Goal: Task Accomplishment & Management: Manage account settings

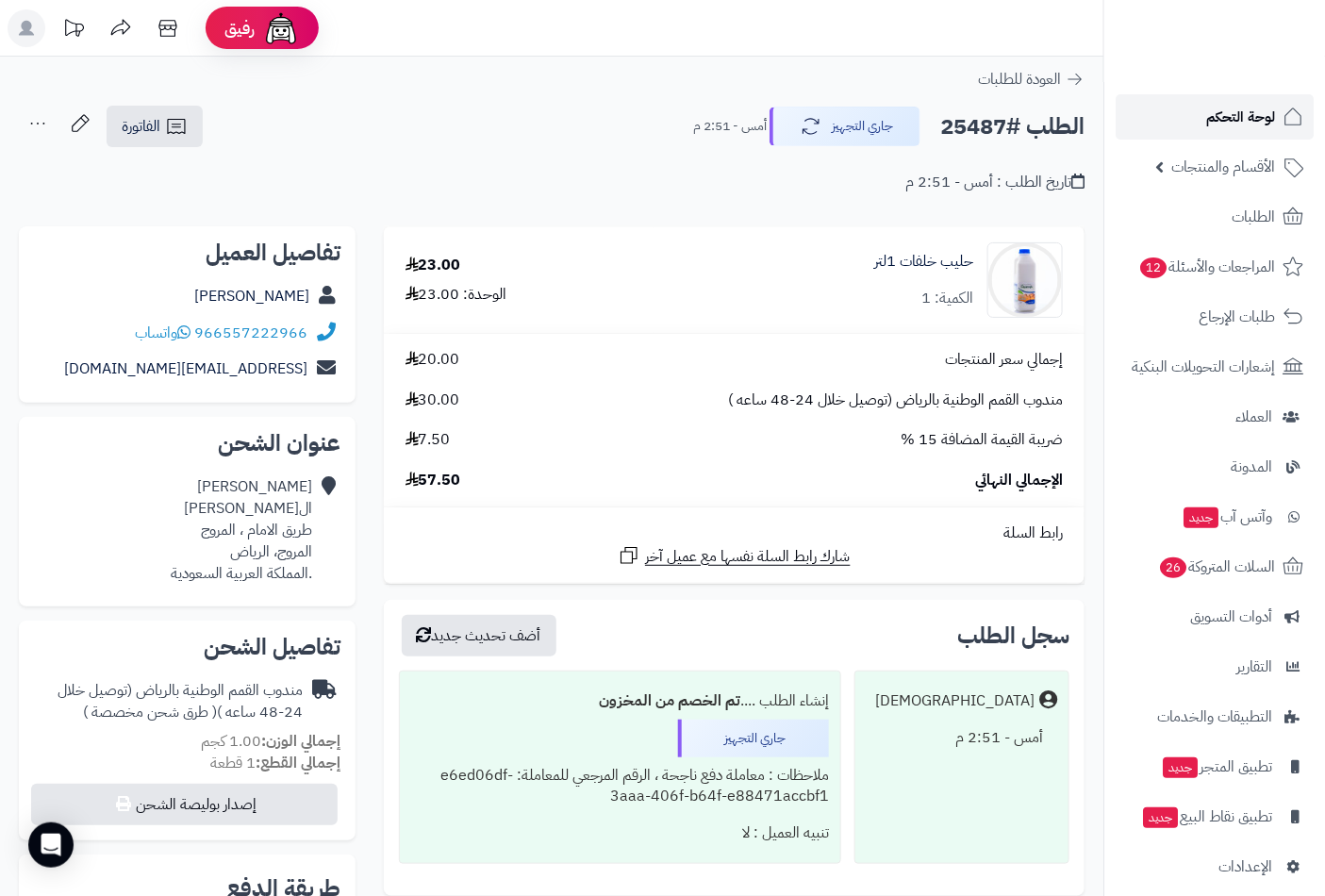
click at [1241, 116] on span "لوحة التحكم" at bounding box center [1240, 116] width 69 height 27
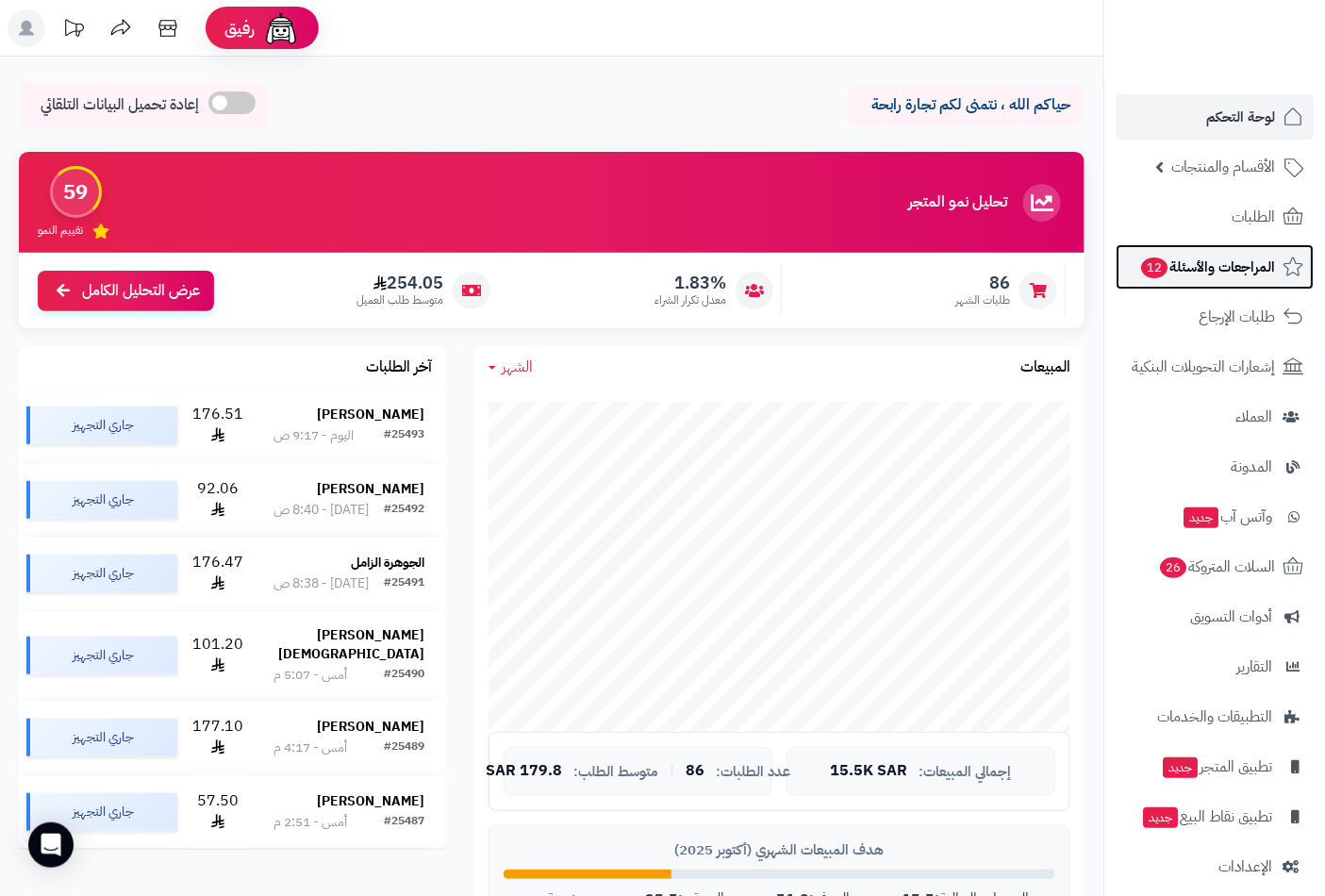
click at [1209, 259] on span "المراجعات والأسئلة 12" at bounding box center [1207, 266] width 136 height 27
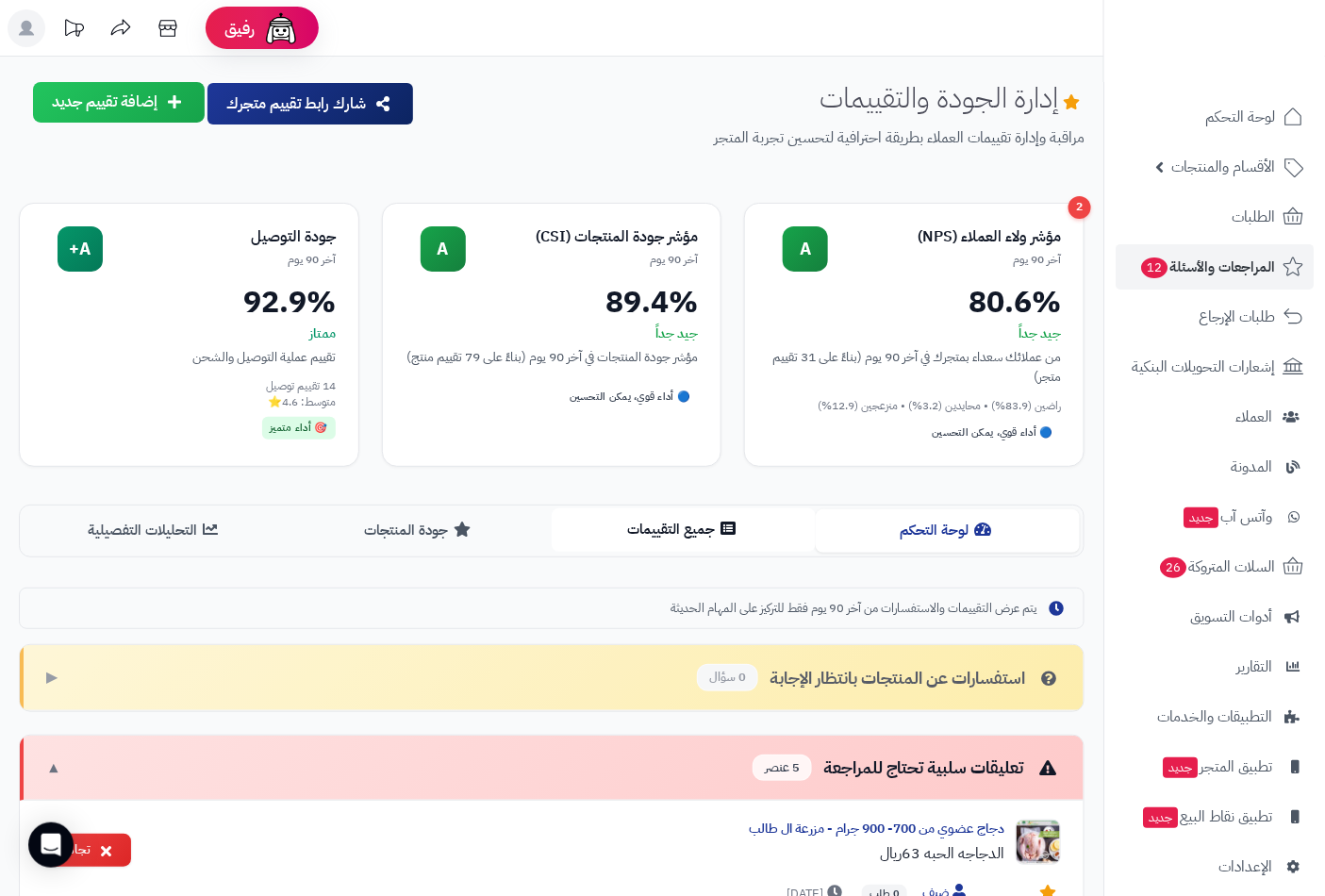
click at [692, 520] on button "جميع التقييمات" at bounding box center [684, 529] width 264 height 42
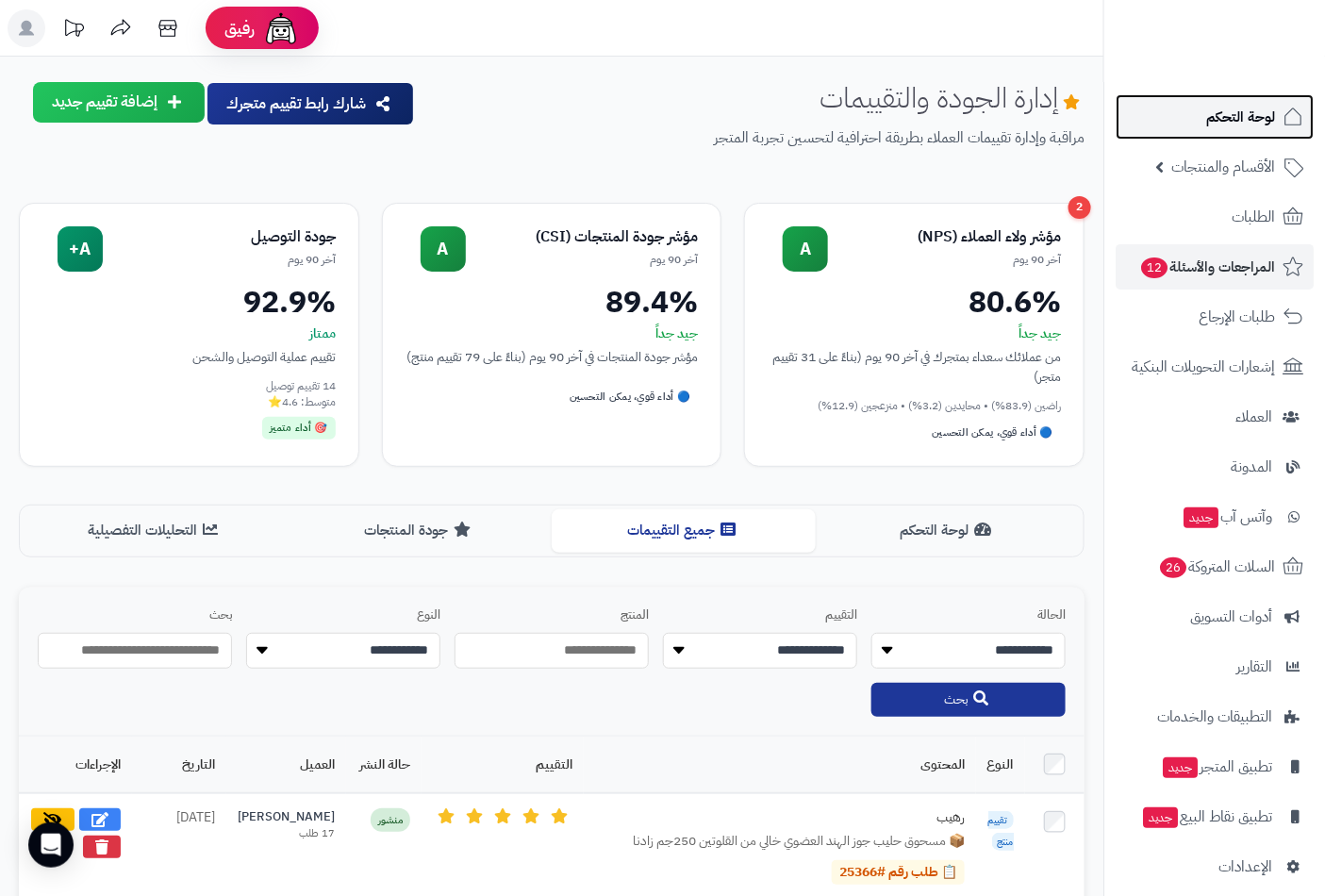
click at [1226, 111] on span "لوحة التحكم" at bounding box center [1240, 116] width 69 height 27
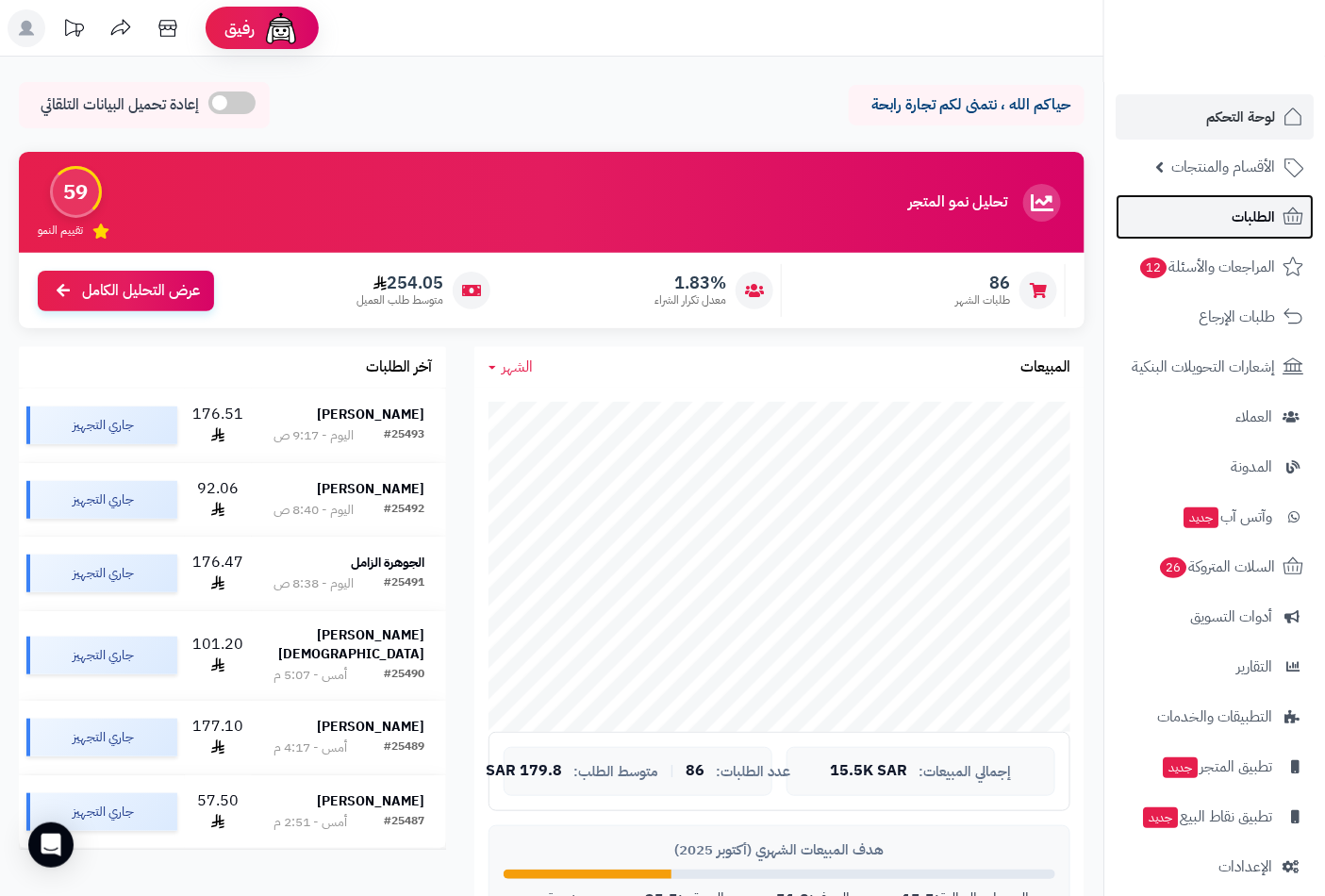
click at [1252, 220] on span "الطلبات" at bounding box center [1253, 216] width 43 height 27
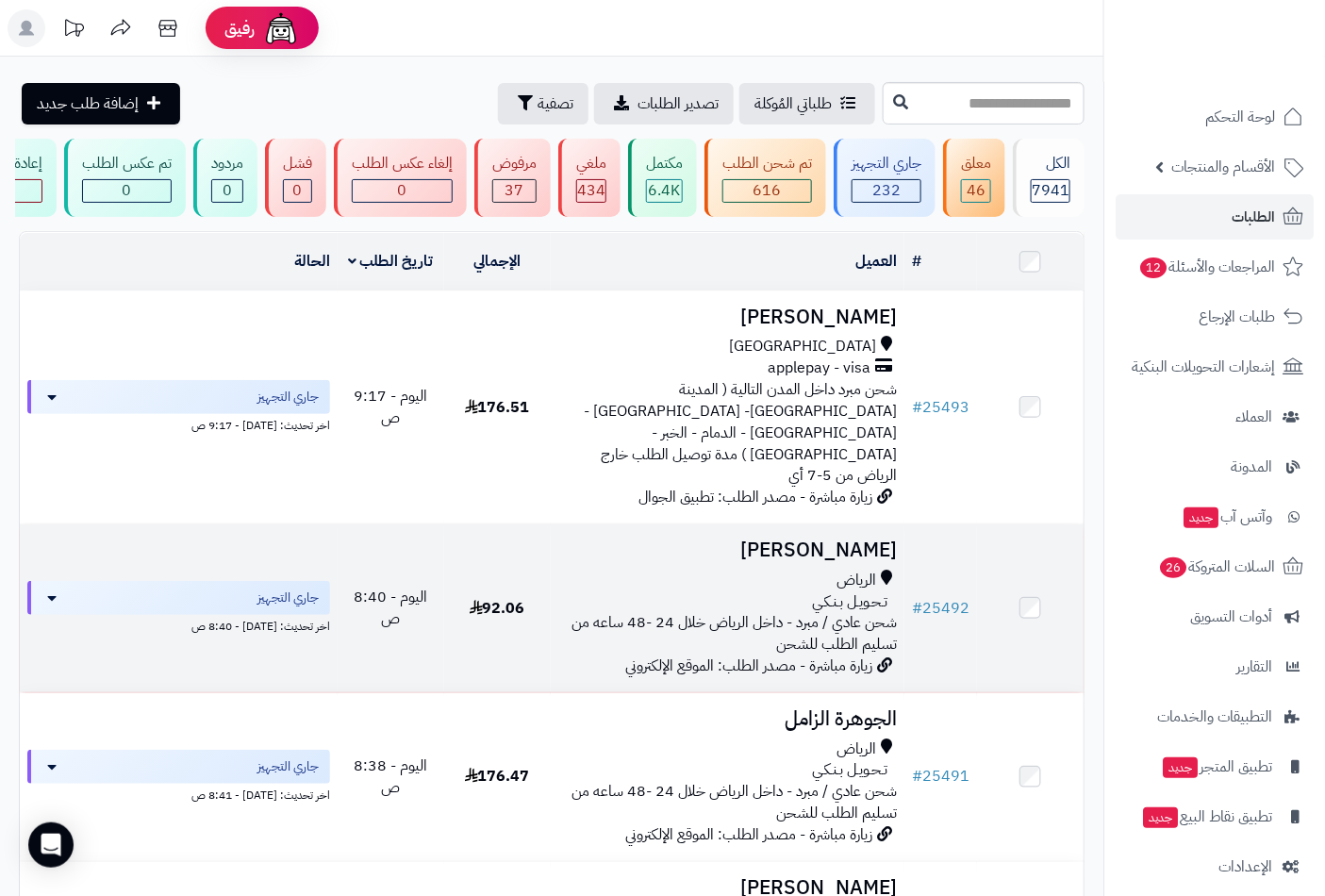
click at [836, 540] on h3 "[PERSON_NAME]" at bounding box center [728, 551] width 339 height 22
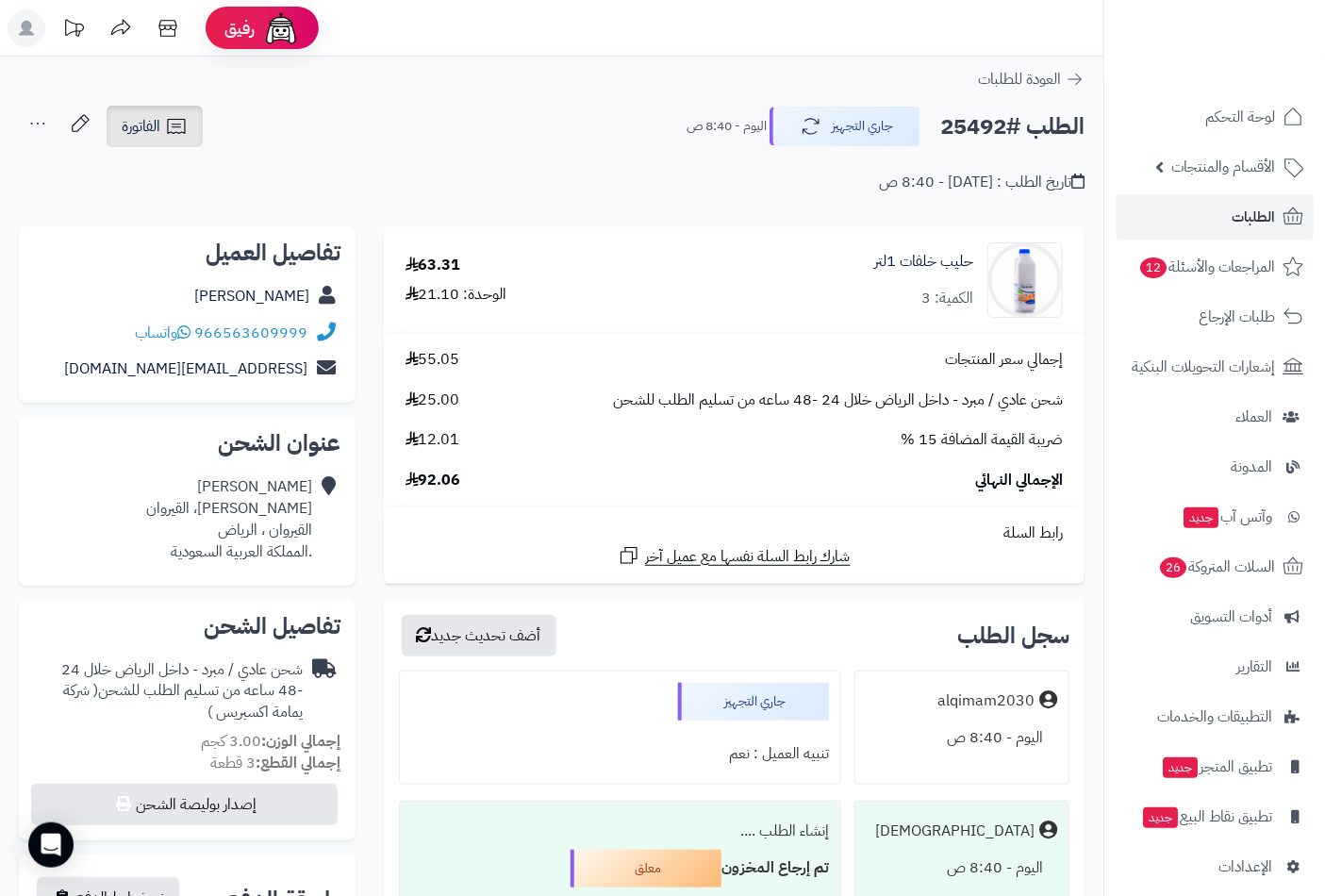
click at [124, 124] on span "الفاتورة" at bounding box center [140, 126] width 38 height 23
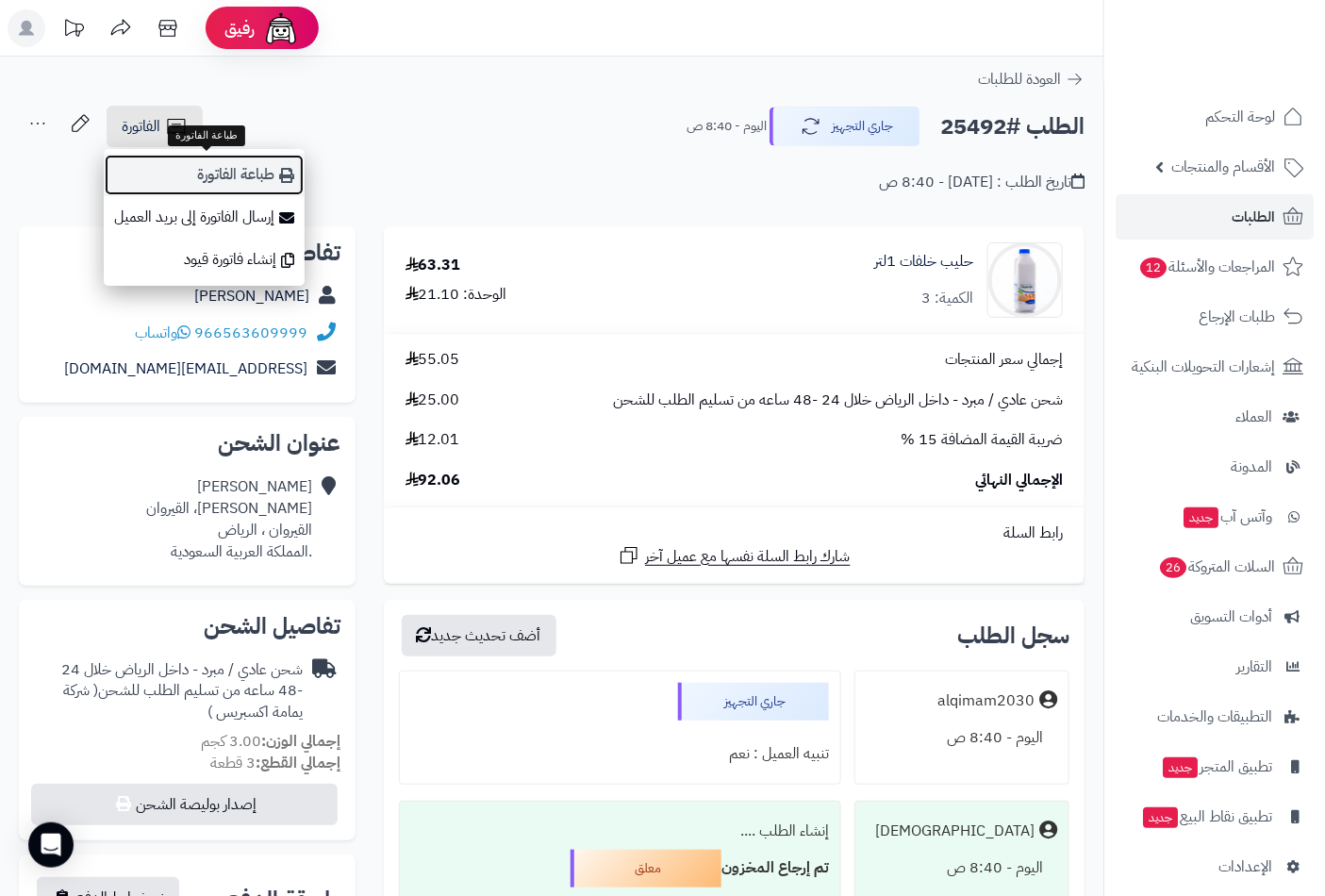
click at [219, 180] on link "طباعة الفاتورة" at bounding box center [204, 175] width 201 height 42
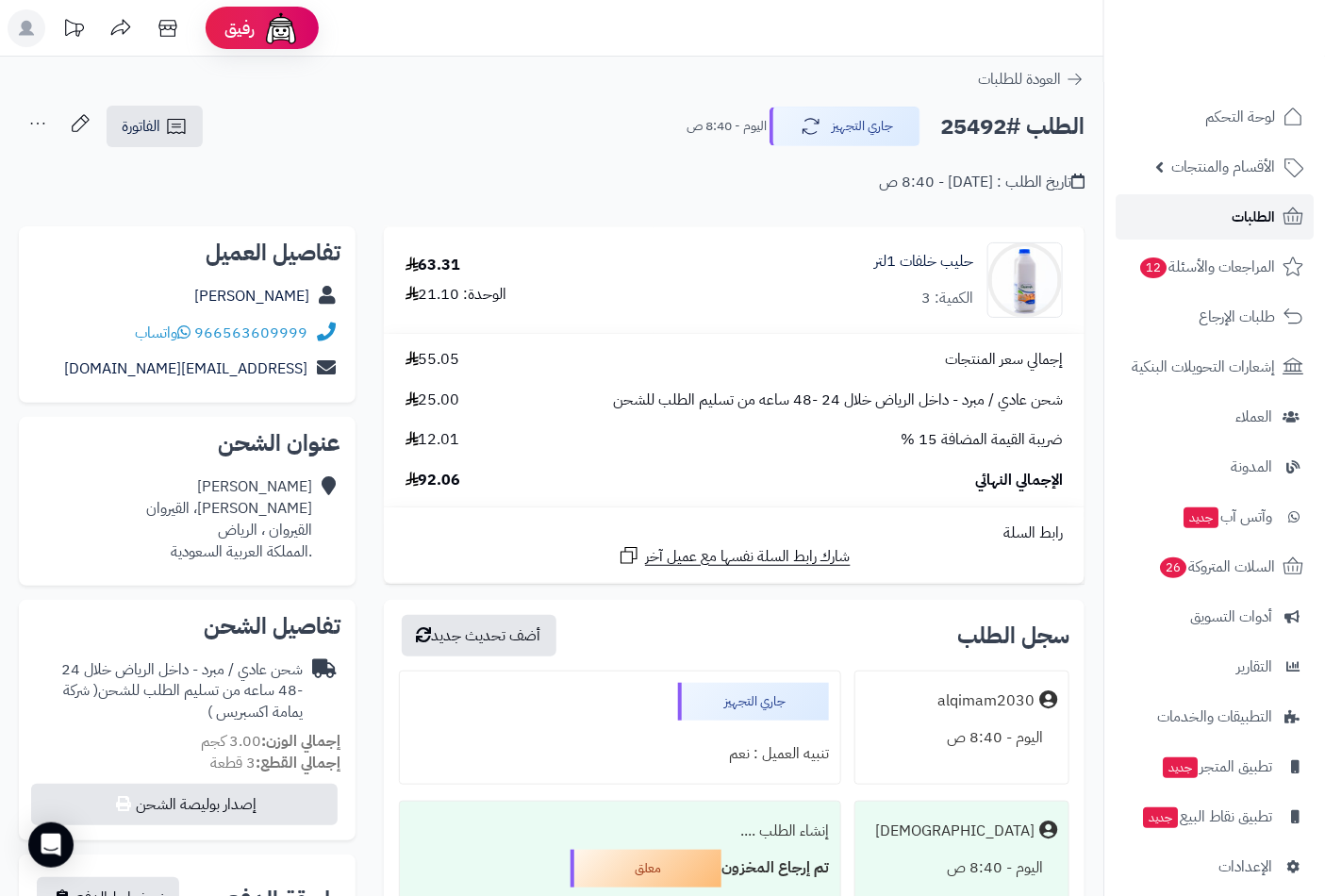
click at [1266, 218] on span "الطلبات" at bounding box center [1253, 216] width 43 height 27
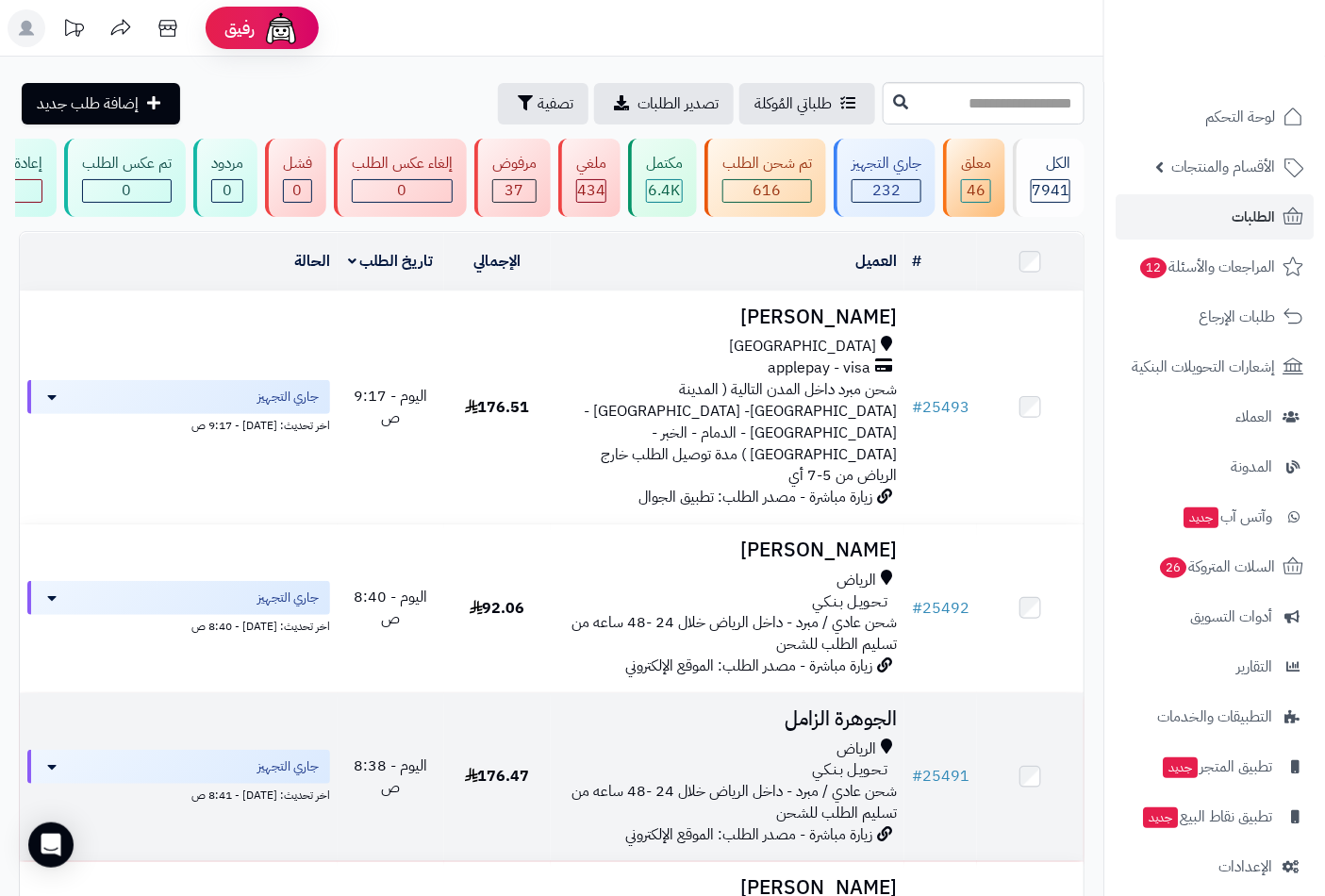
click at [872, 709] on h3 "الجوهرة الزامل" at bounding box center [728, 719] width 339 height 22
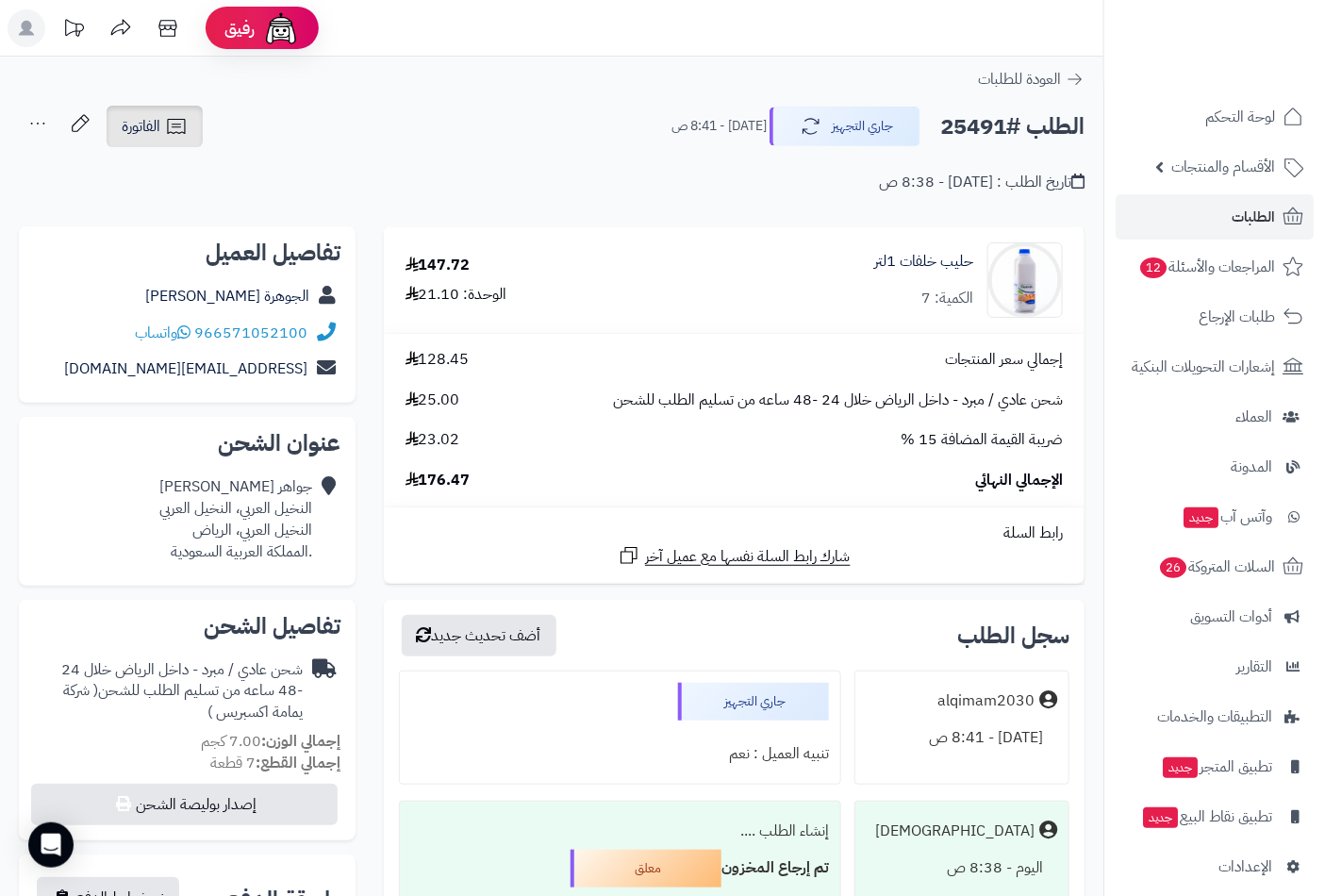
click at [175, 129] on icon at bounding box center [176, 126] width 23 height 23
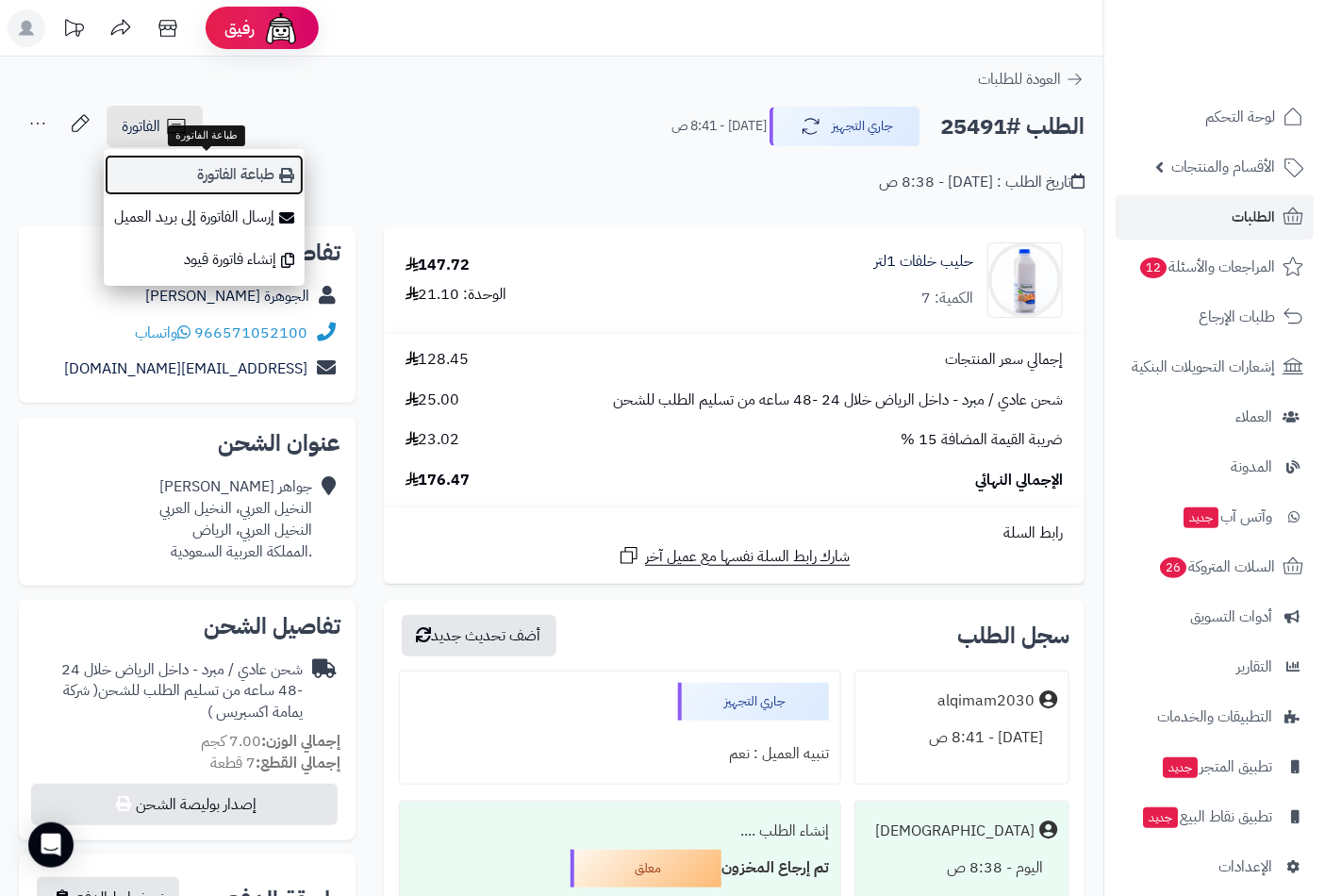
click at [229, 178] on link "طباعة الفاتورة" at bounding box center [204, 175] width 201 height 42
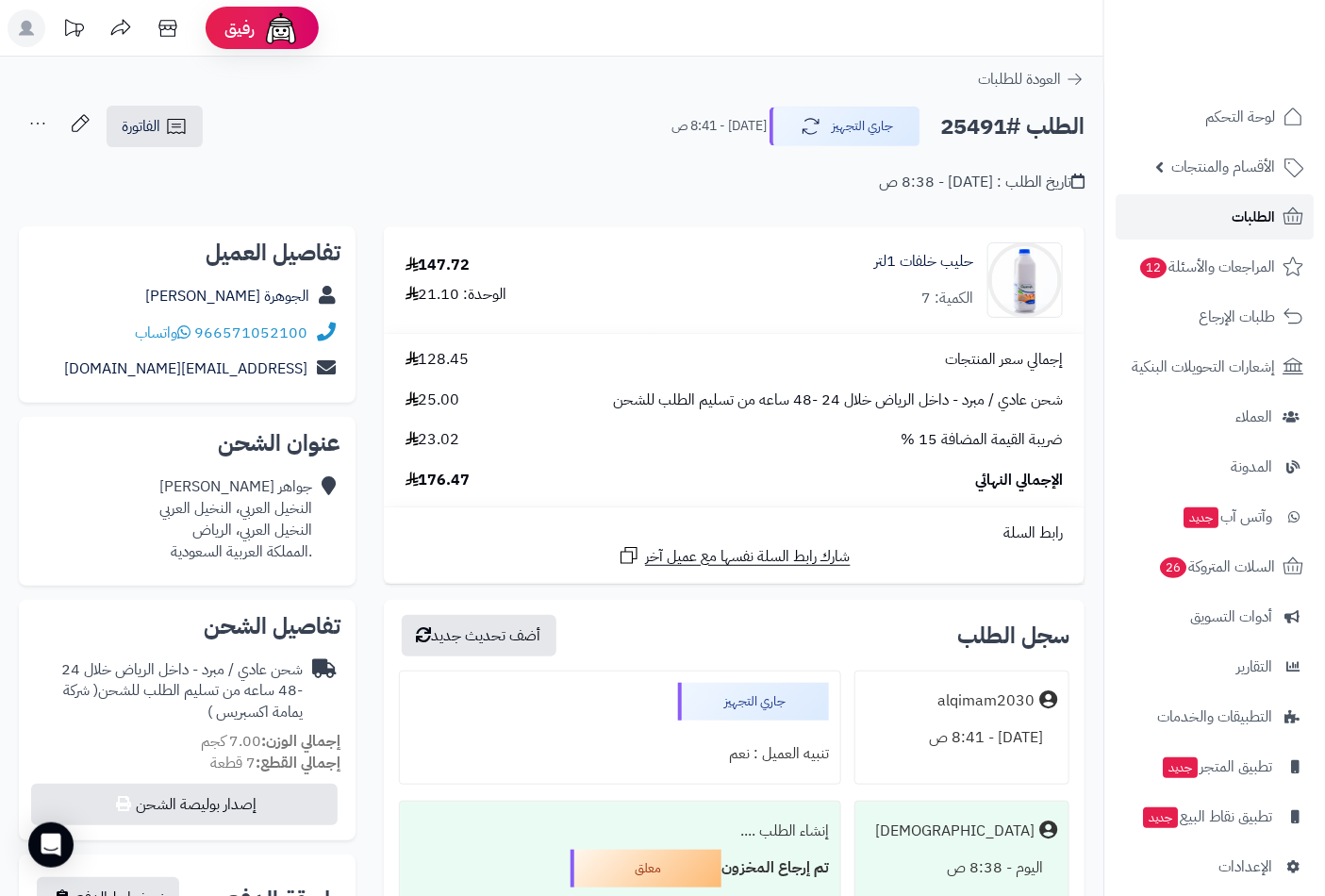
click at [1254, 212] on span "الطلبات" at bounding box center [1253, 216] width 43 height 27
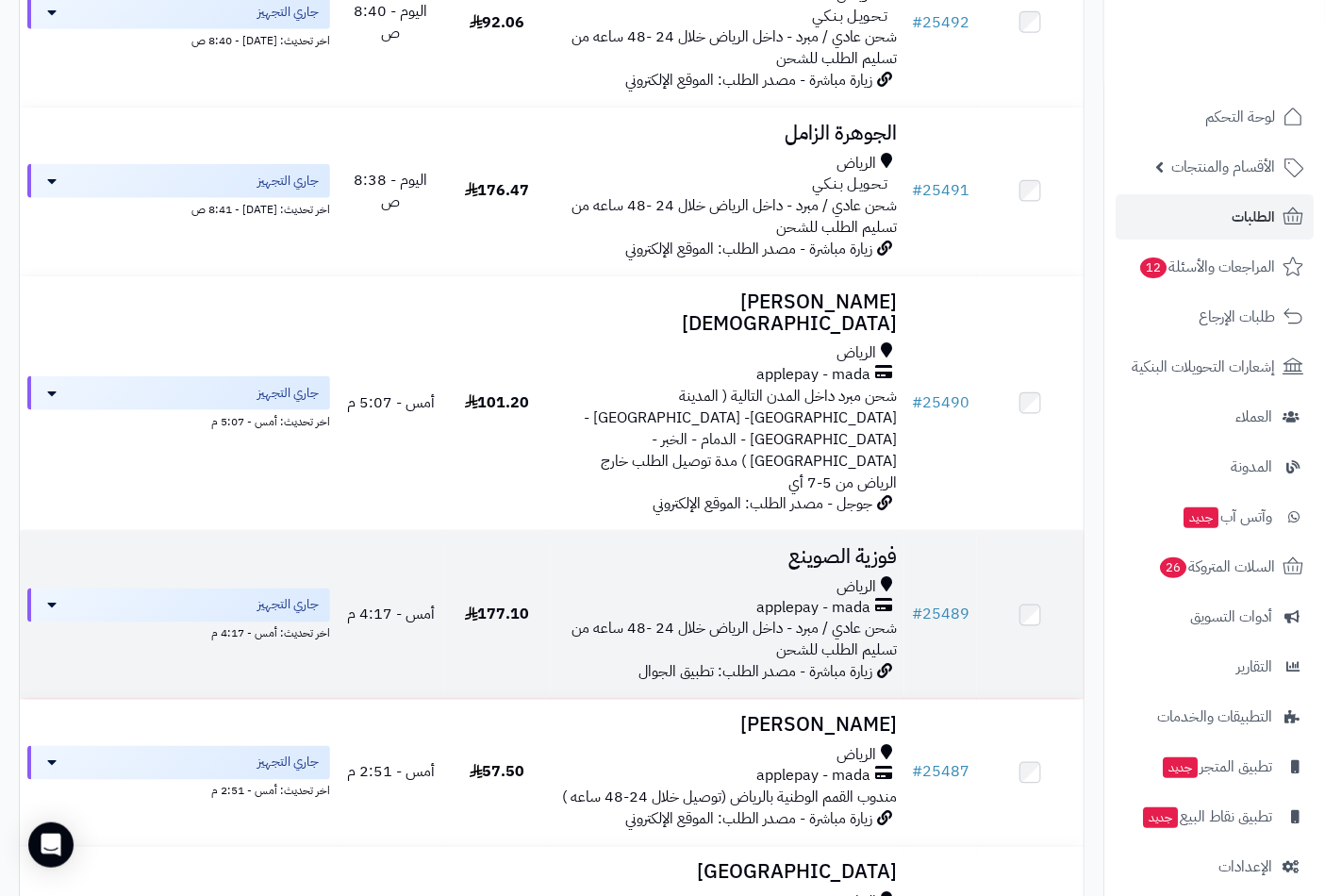
scroll to position [610, 0]
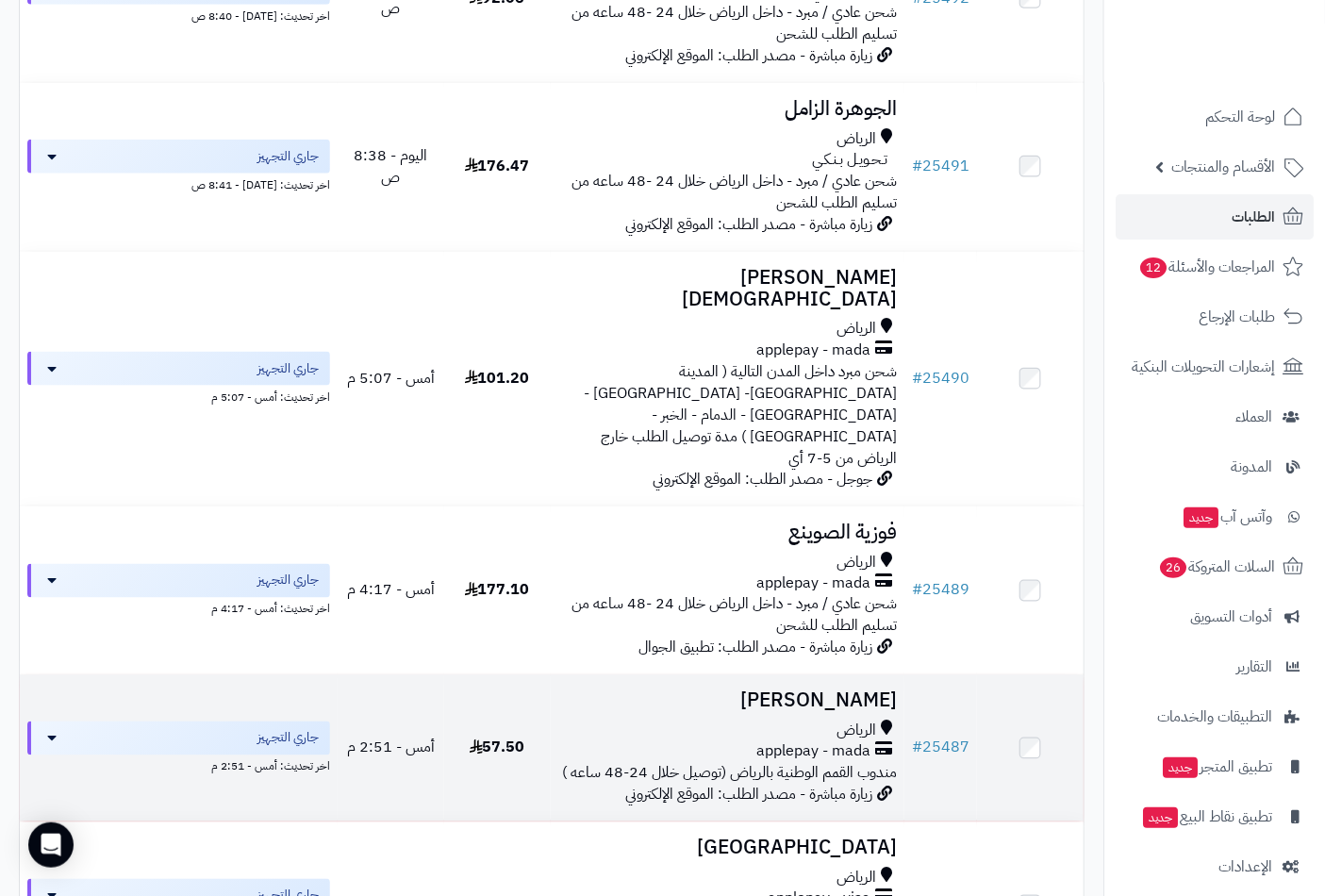
click at [769, 720] on div "الرياض" at bounding box center [728, 731] width 339 height 22
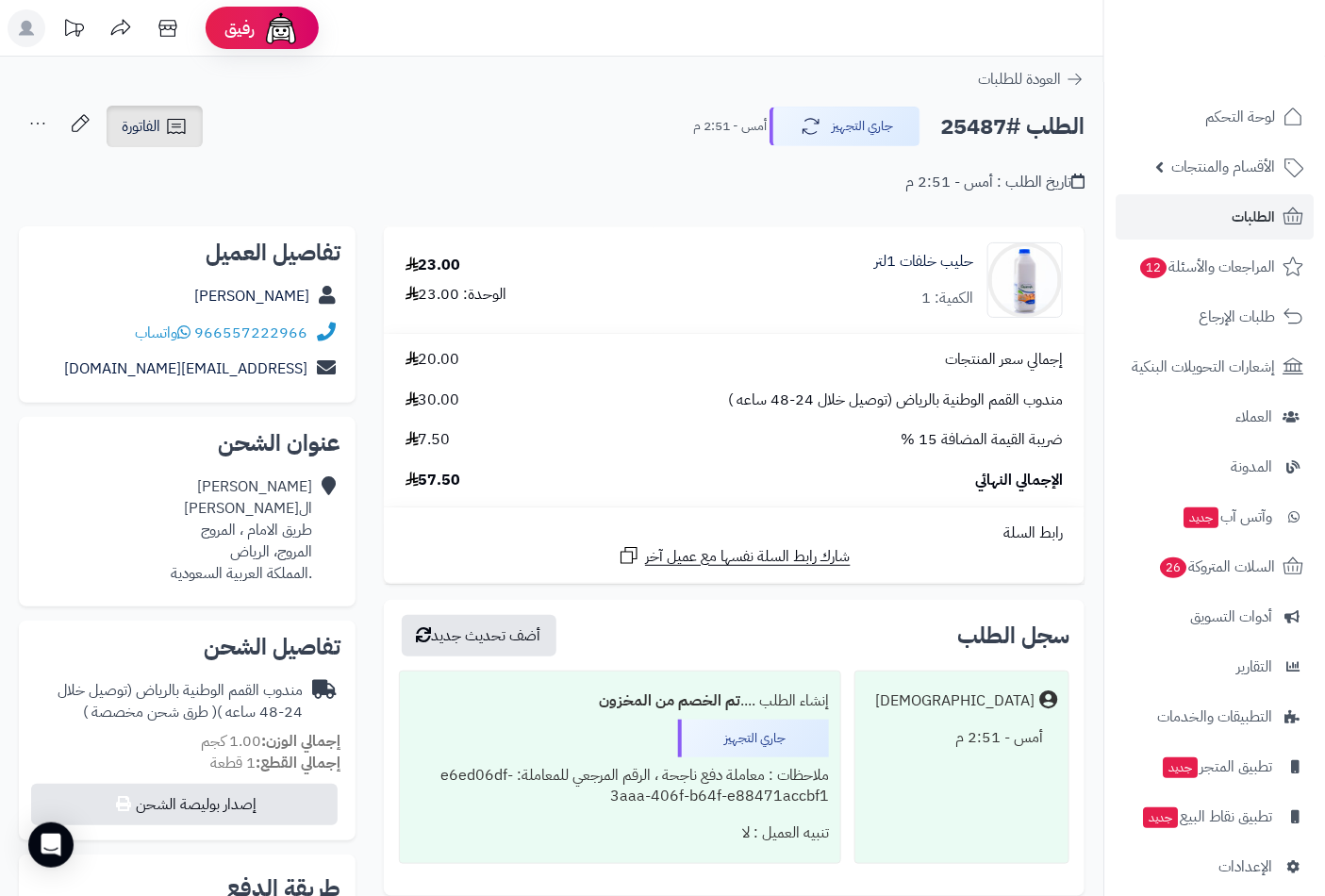
click at [139, 130] on span "الفاتورة" at bounding box center [140, 126] width 38 height 23
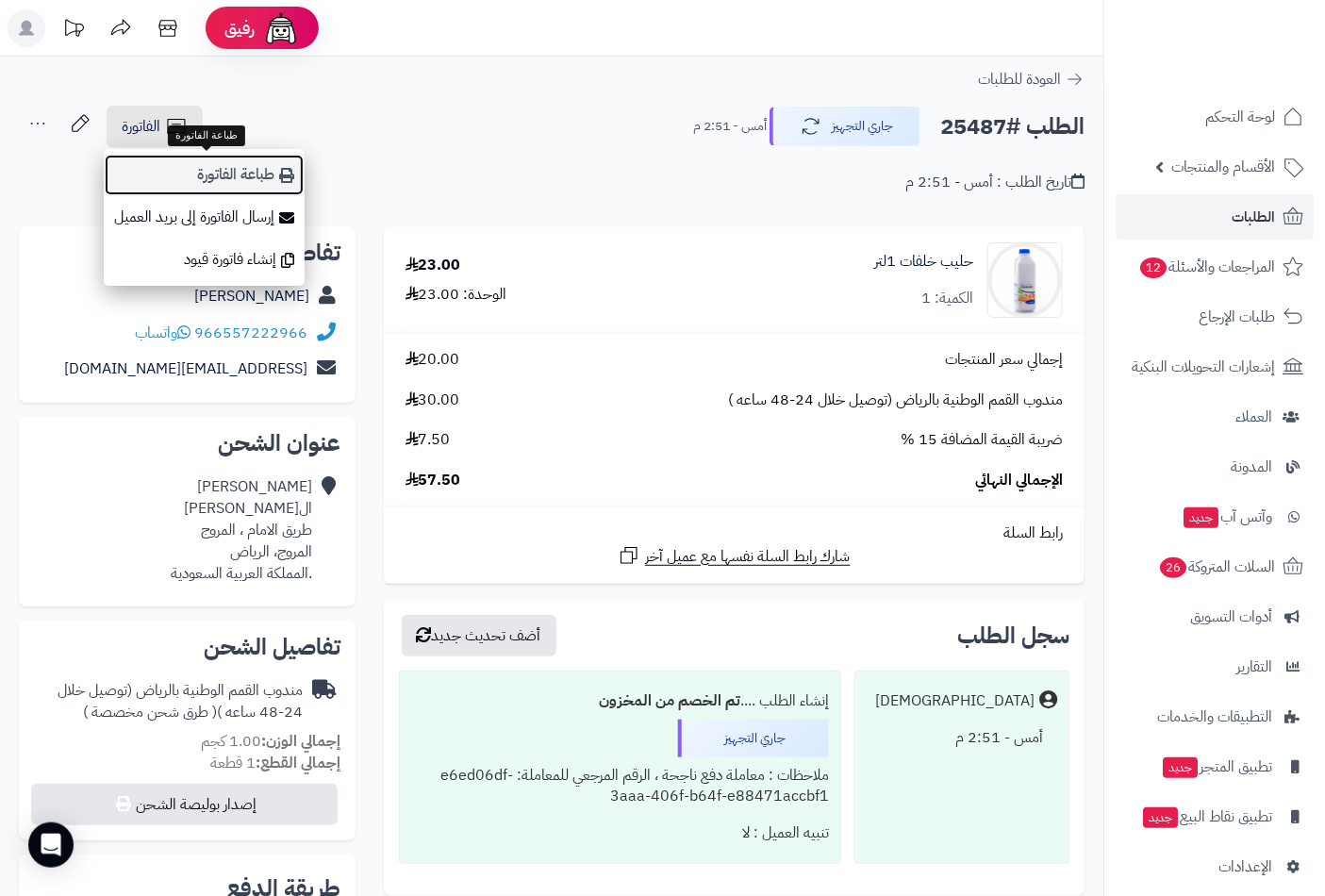
click at [205, 178] on link "طباعة الفاتورة" at bounding box center [204, 175] width 201 height 42
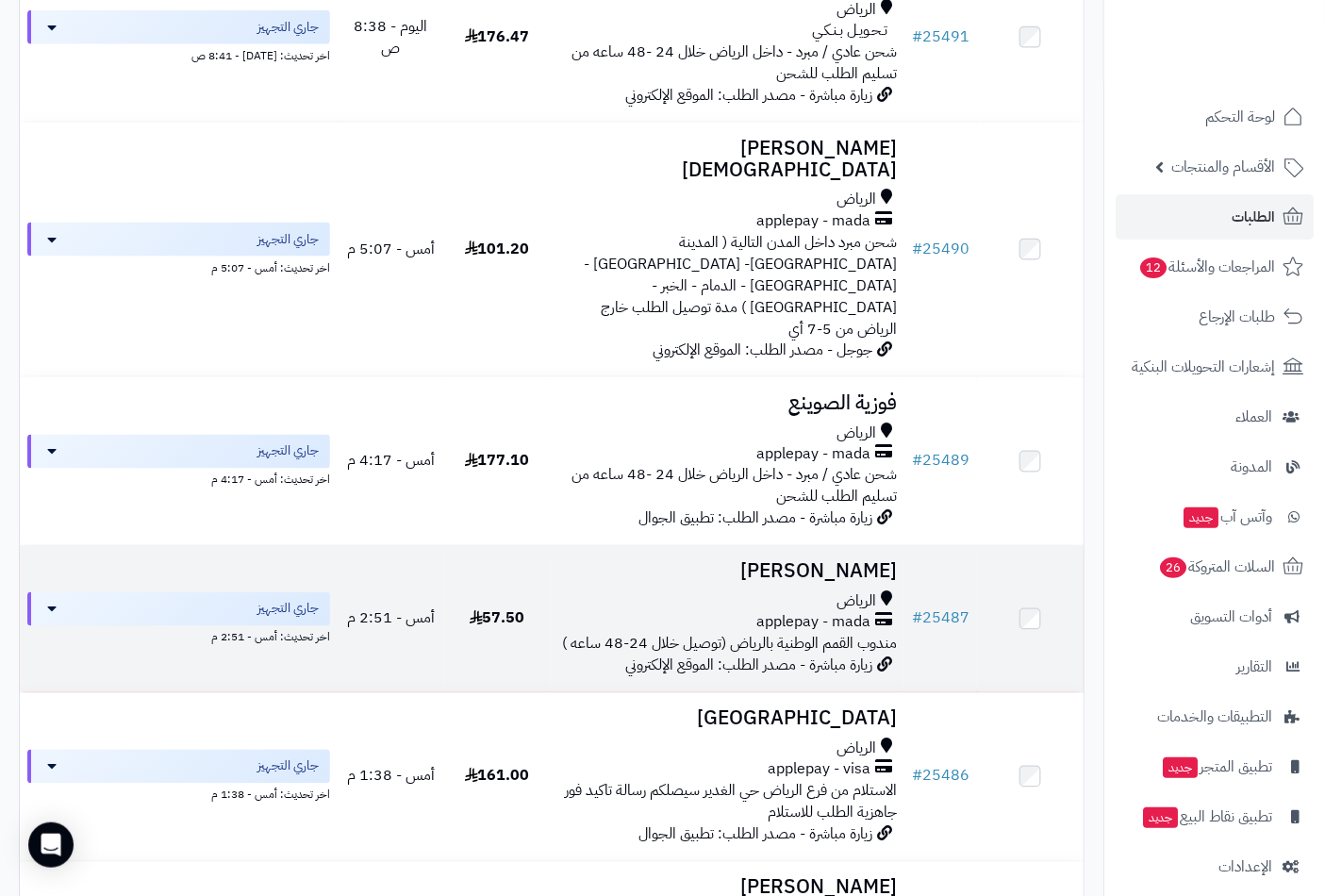
scroll to position [785, 0]
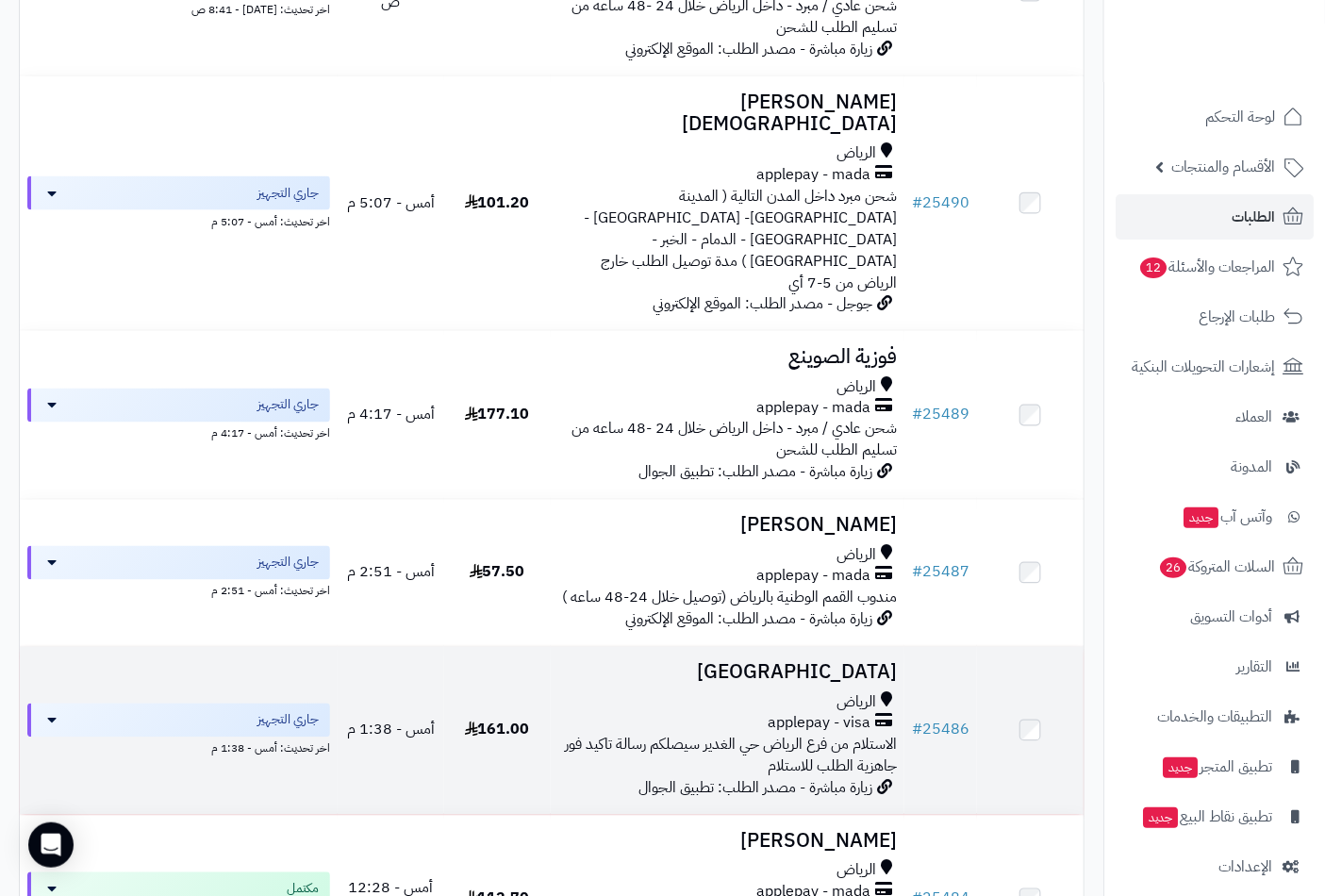
click at [783, 692] on div "الرياض" at bounding box center [728, 703] width 339 height 22
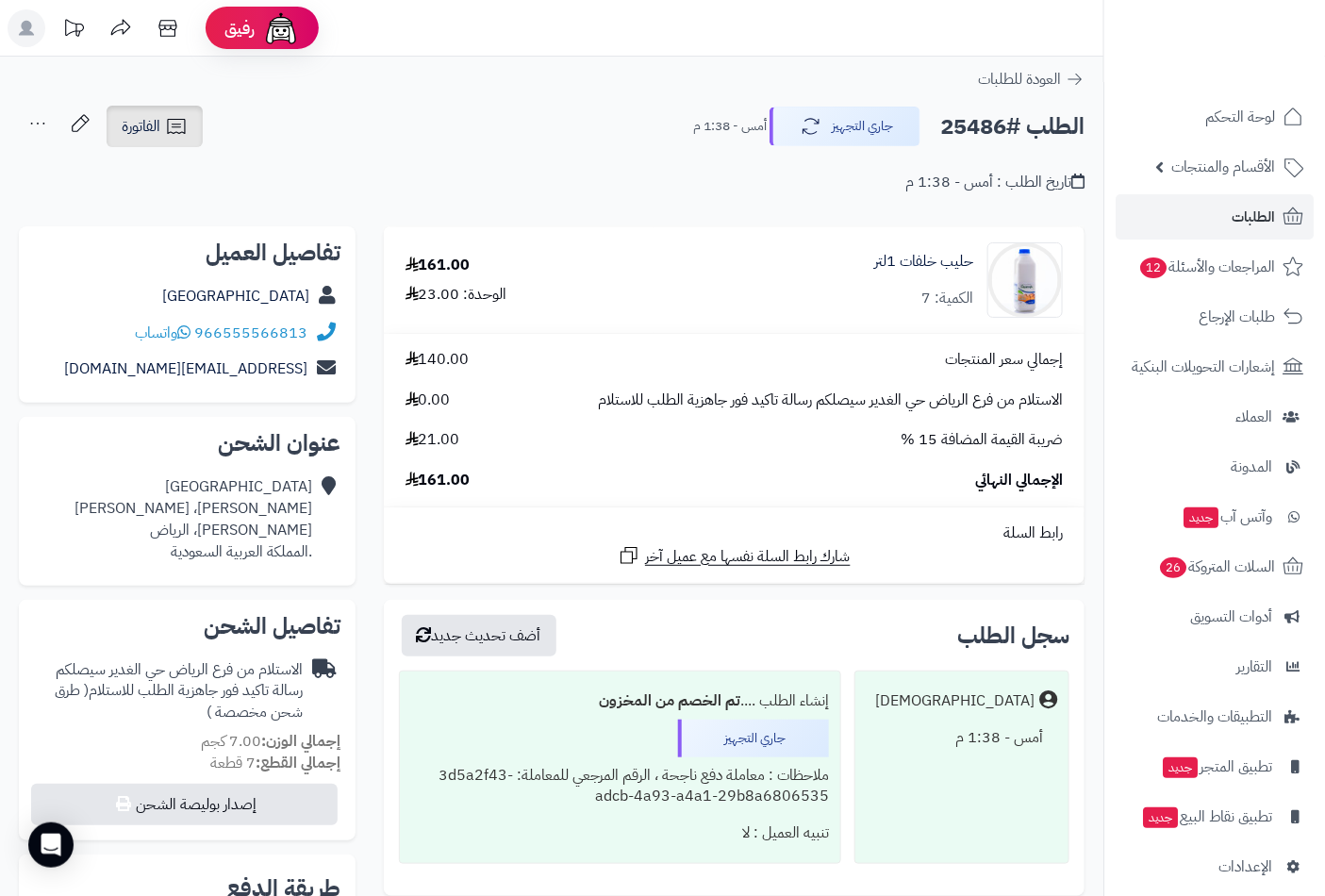
click at [145, 125] on span "الفاتورة" at bounding box center [140, 126] width 38 height 23
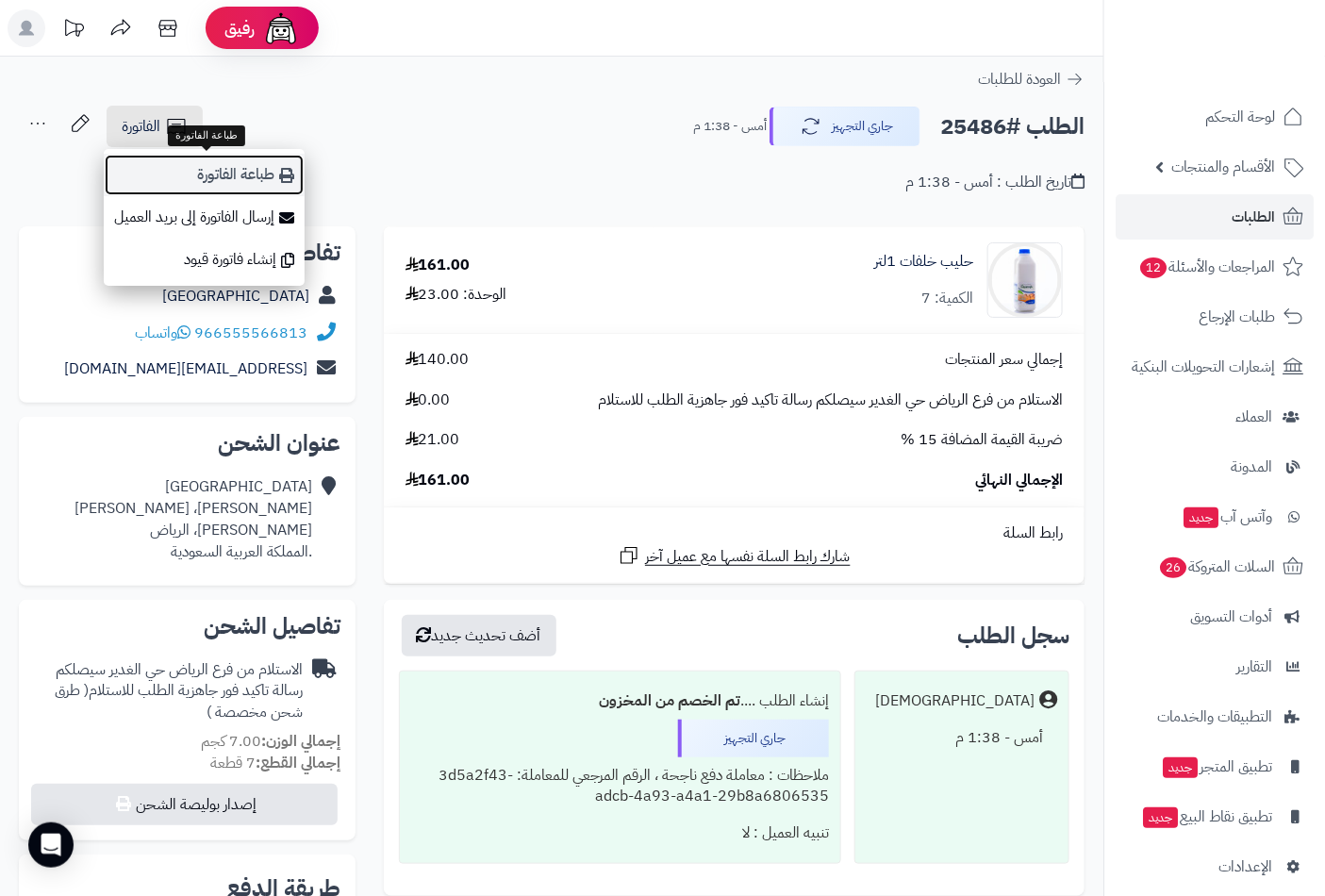
click at [201, 183] on link "طباعة الفاتورة" at bounding box center [204, 175] width 201 height 42
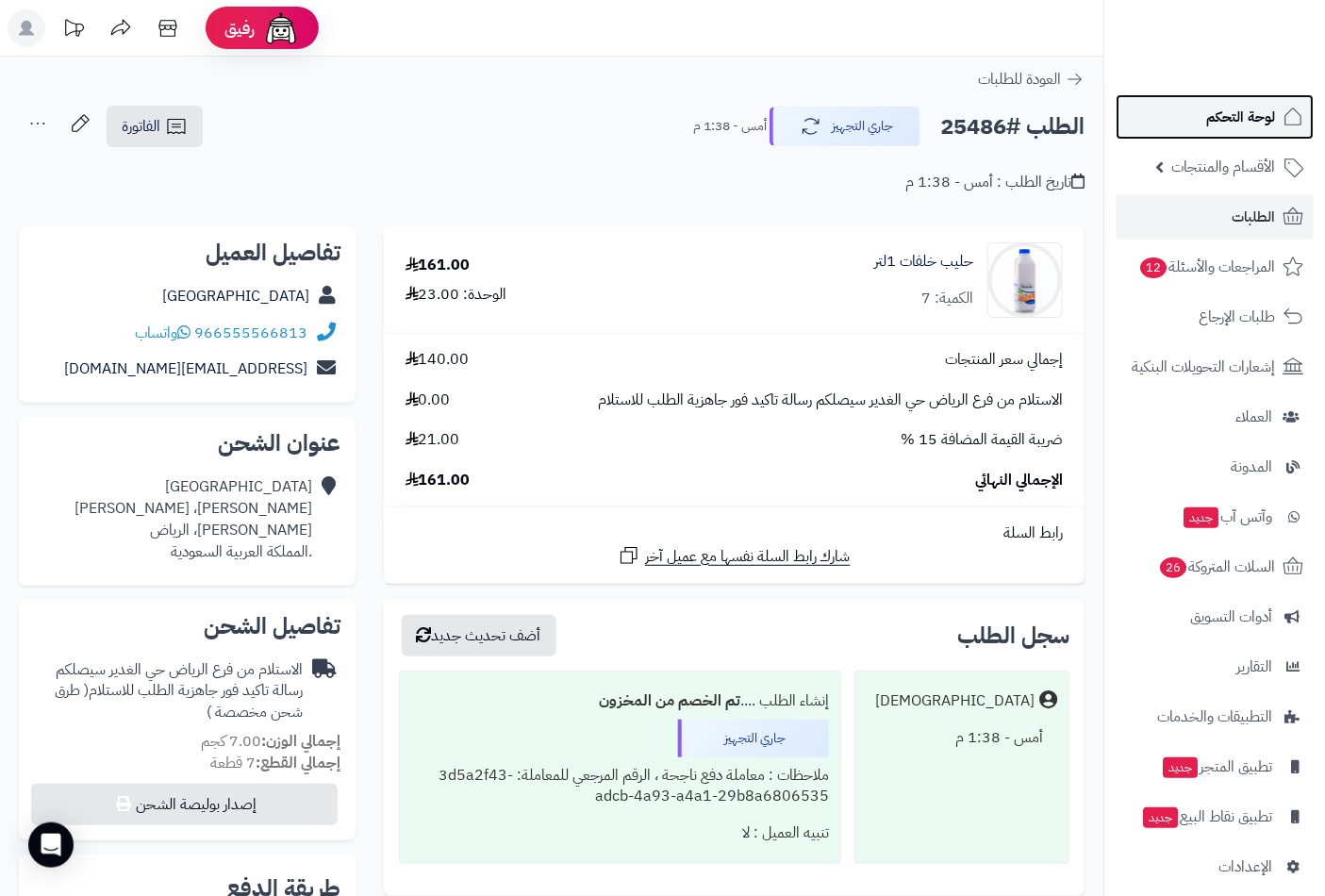
click at [1237, 112] on span "لوحة التحكم" at bounding box center [1240, 116] width 69 height 27
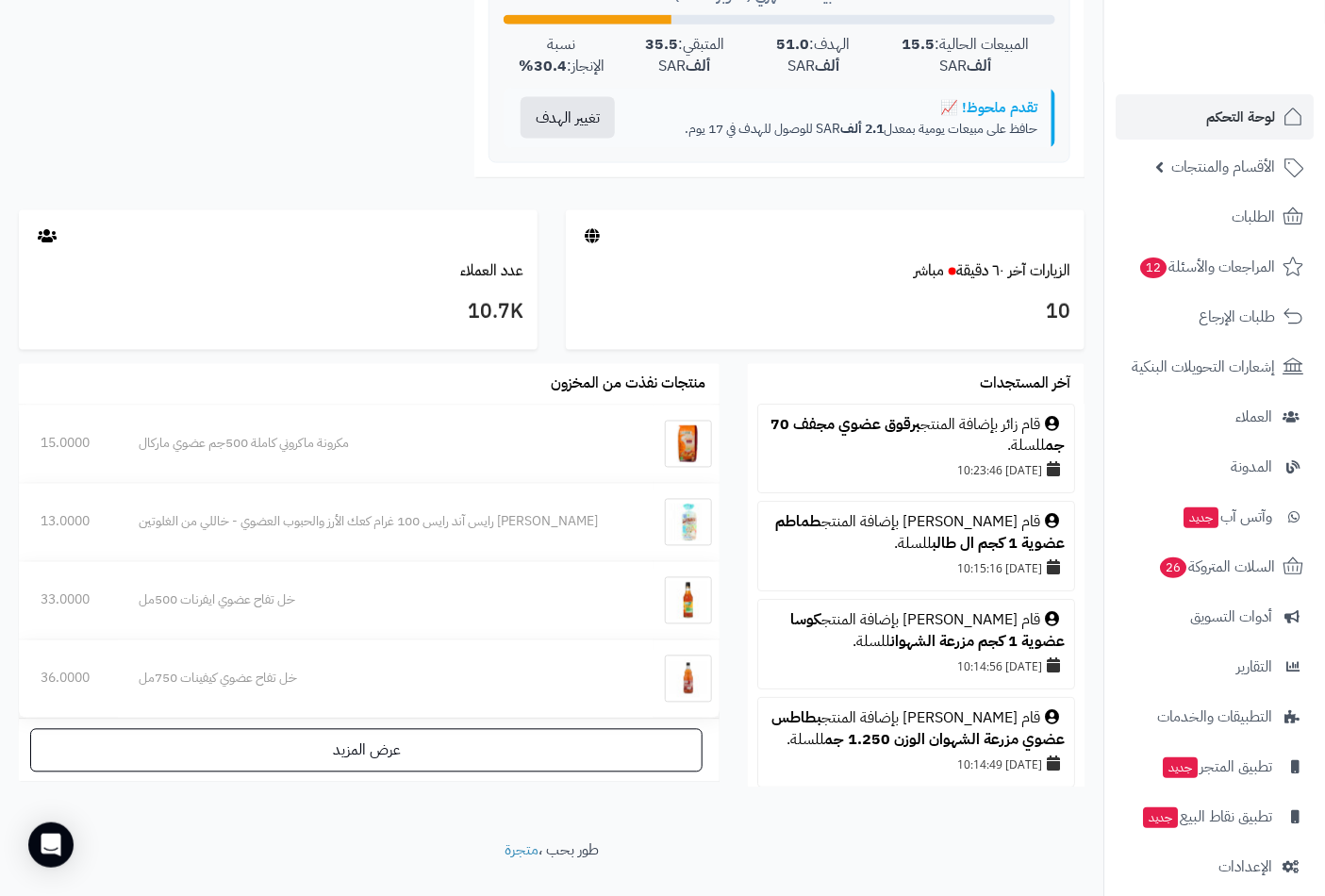
scroll to position [893, 0]
